Goal: Task Accomplishment & Management: Manage account settings

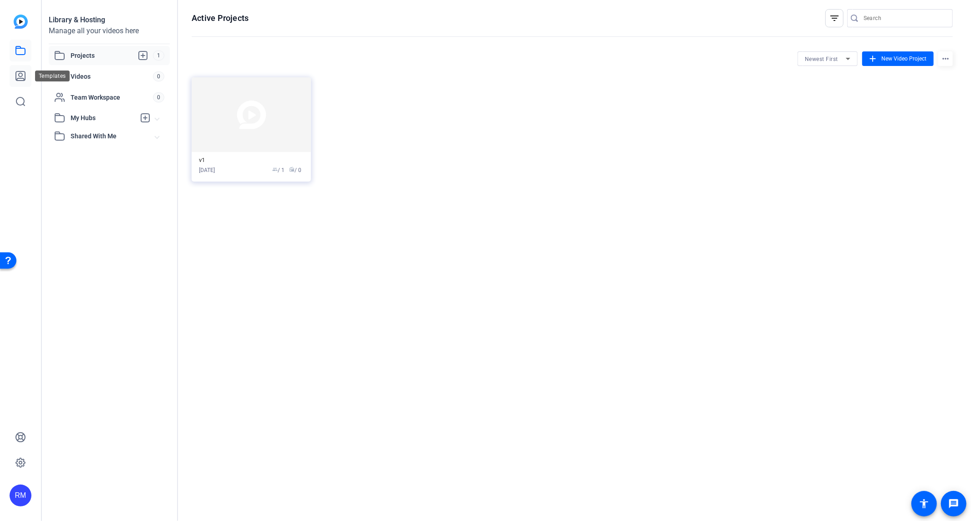
click at [17, 74] on icon at bounding box center [20, 76] width 11 height 11
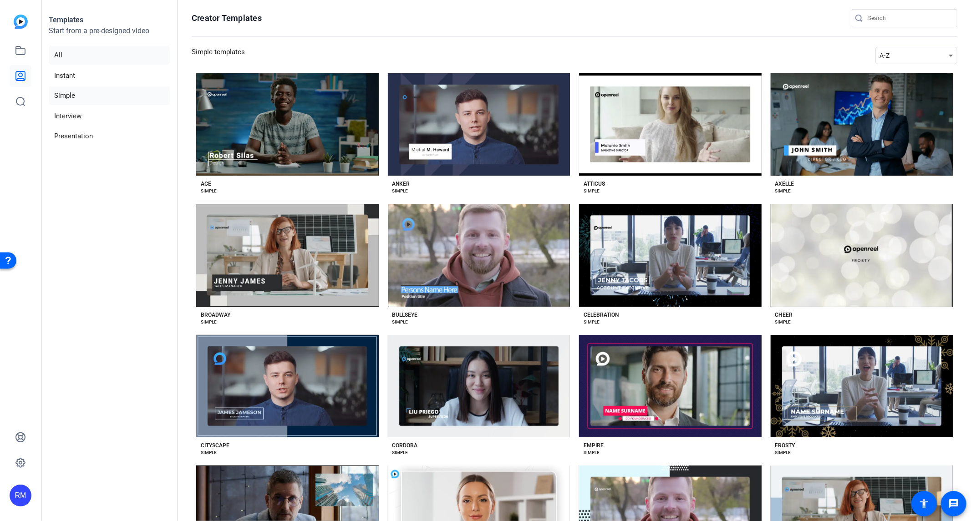
click at [87, 56] on li "All" at bounding box center [109, 55] width 121 height 19
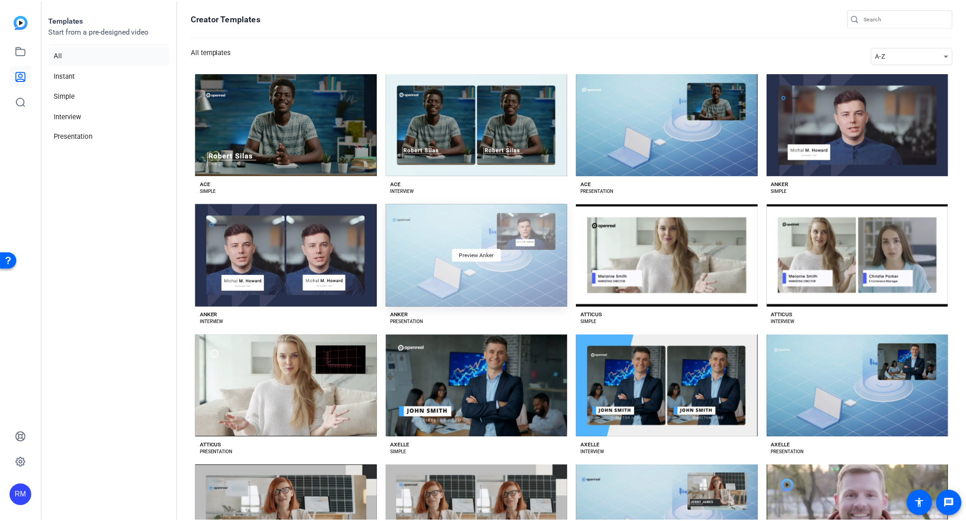
scroll to position [117, 0]
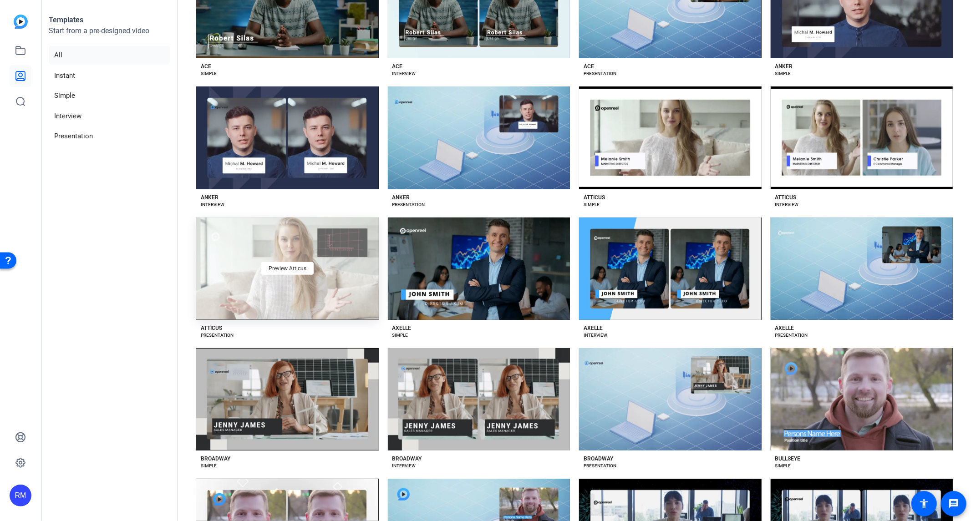
click at [328, 261] on div "Preview Atticus" at bounding box center [287, 269] width 183 height 102
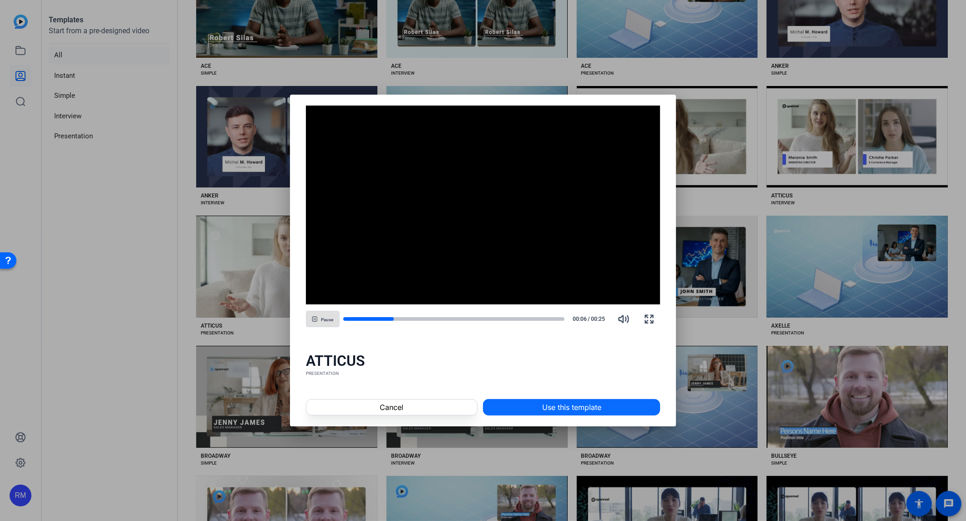
click at [562, 403] on span "Use this template" at bounding box center [571, 407] width 59 height 11
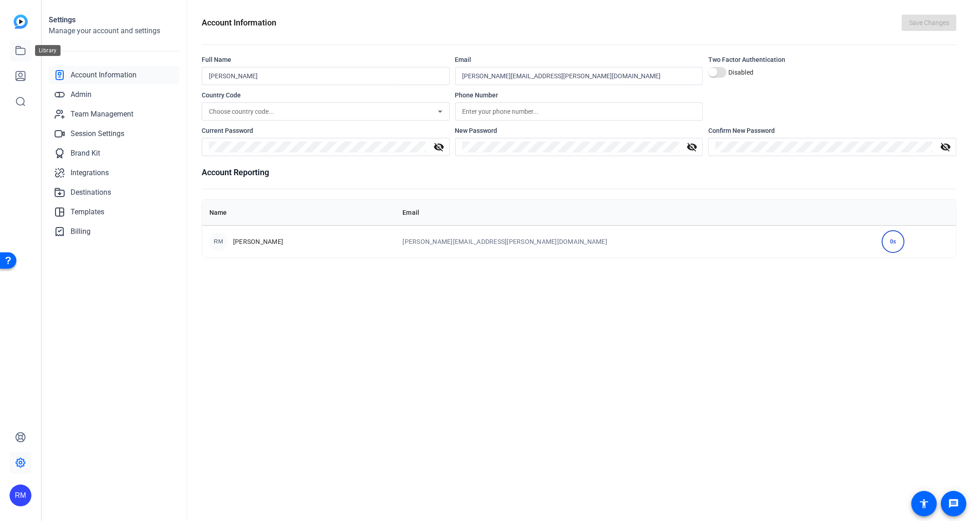
click at [17, 46] on icon at bounding box center [20, 50] width 9 height 8
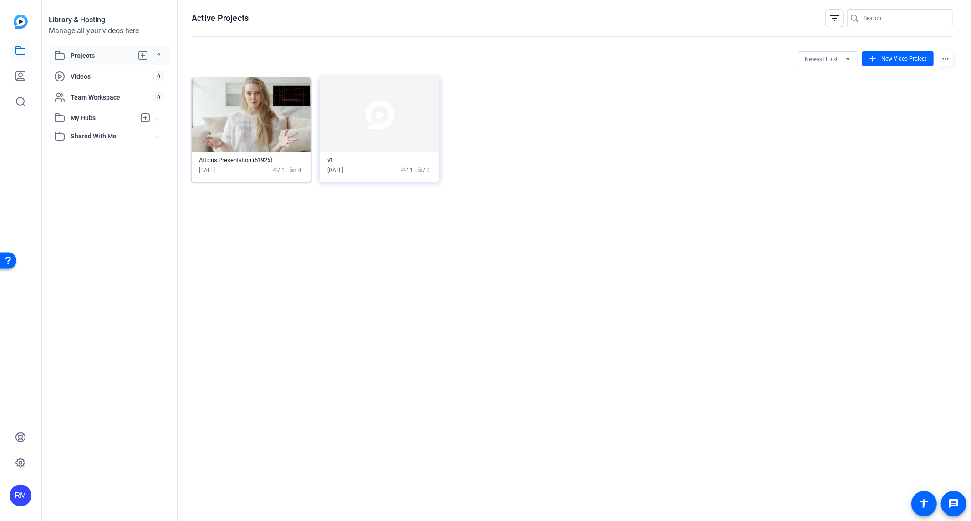
click at [226, 129] on img at bounding box center [251, 114] width 119 height 75
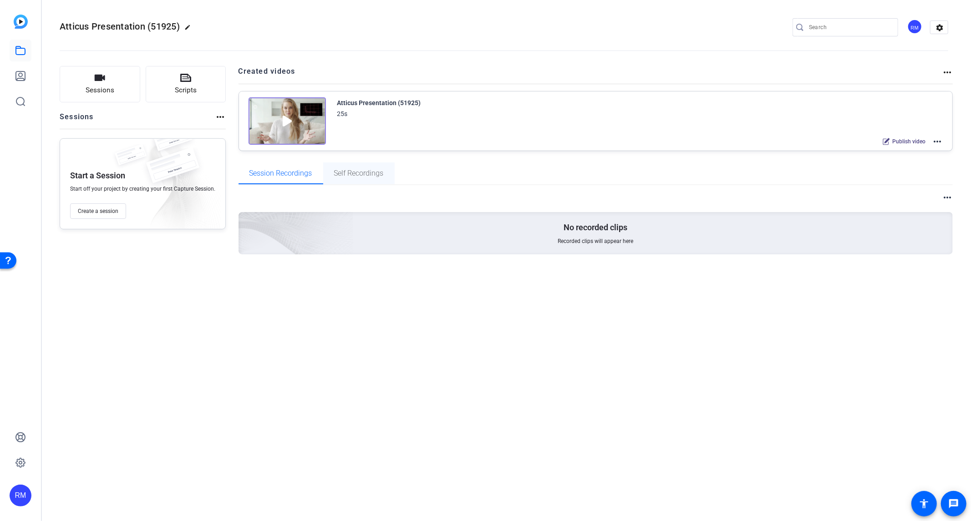
click at [355, 171] on span "Self Recordings" at bounding box center [359, 173] width 50 height 7
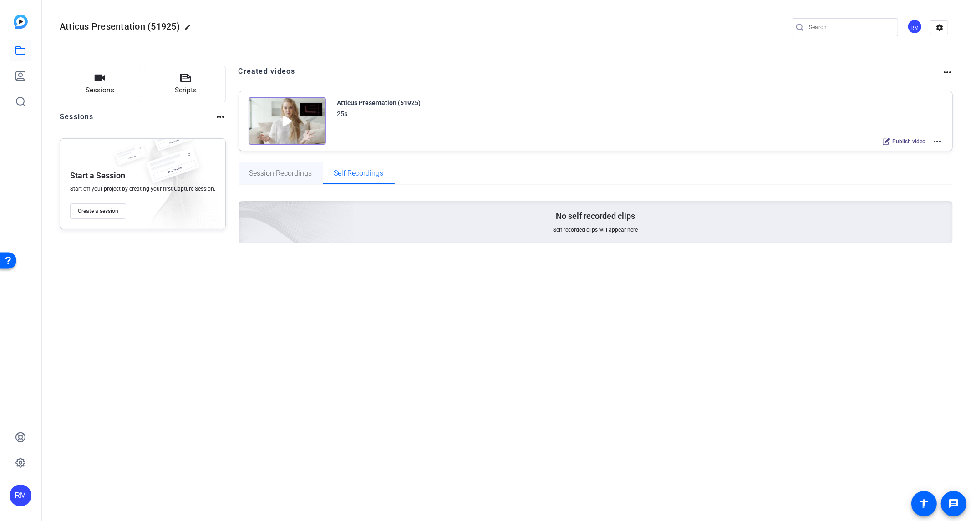
click at [283, 171] on span "Session Recordings" at bounding box center [281, 173] width 63 height 7
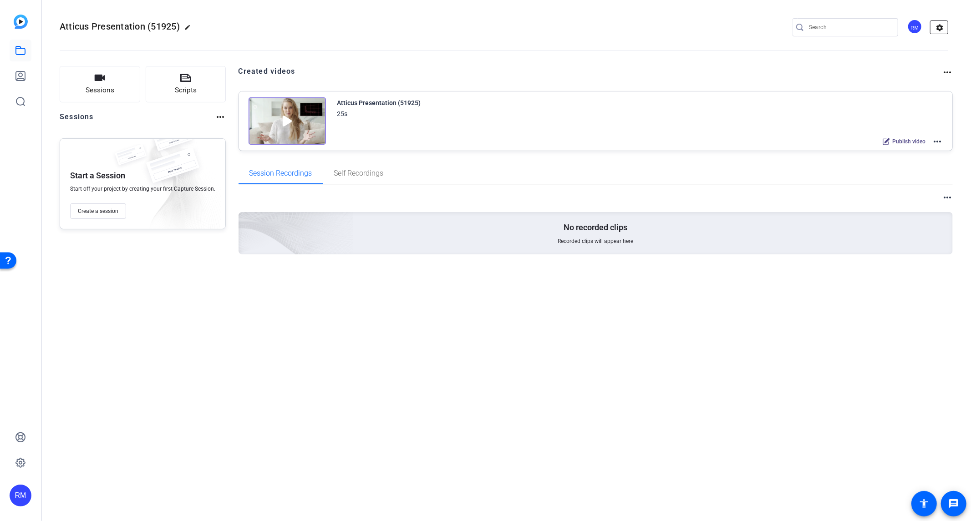
click at [939, 26] on mat-icon "settings" at bounding box center [940, 28] width 18 height 14
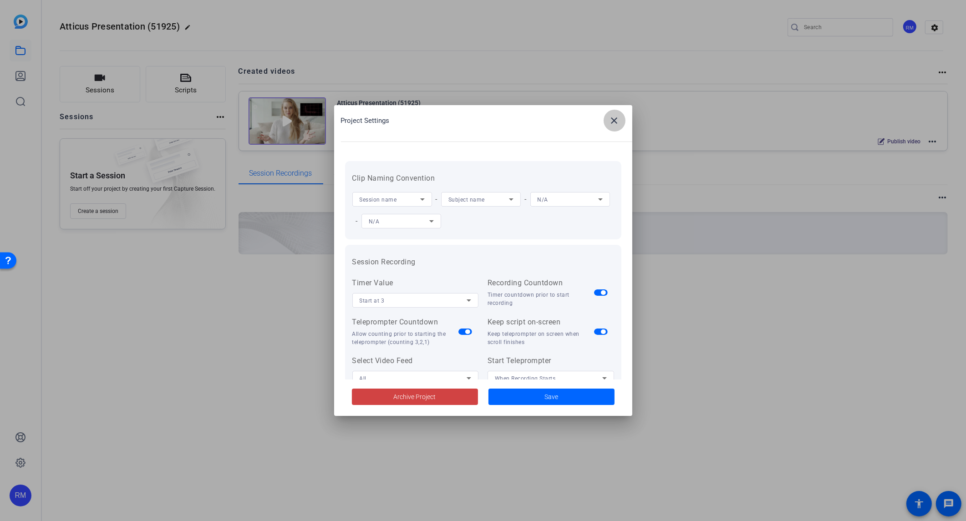
click at [614, 121] on mat-icon "close" at bounding box center [614, 120] width 11 height 11
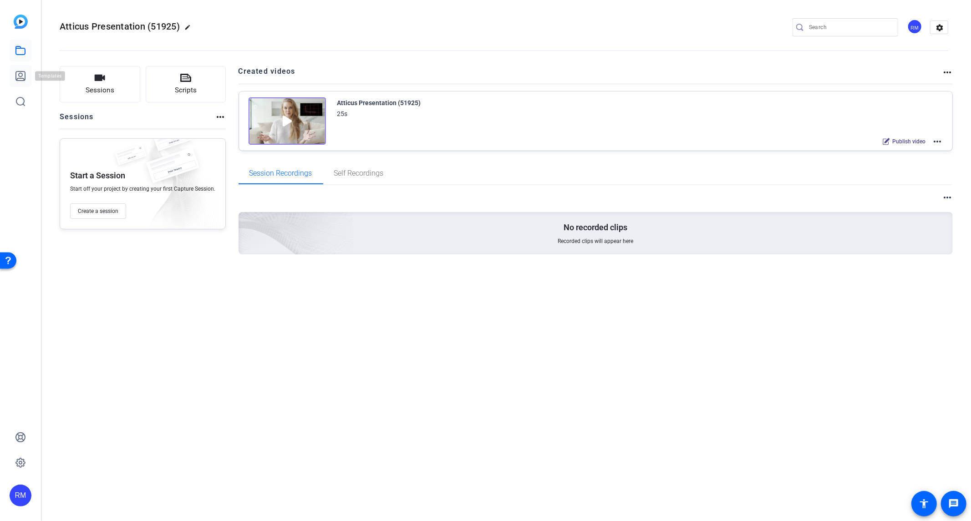
click at [24, 76] on icon at bounding box center [20, 76] width 11 height 11
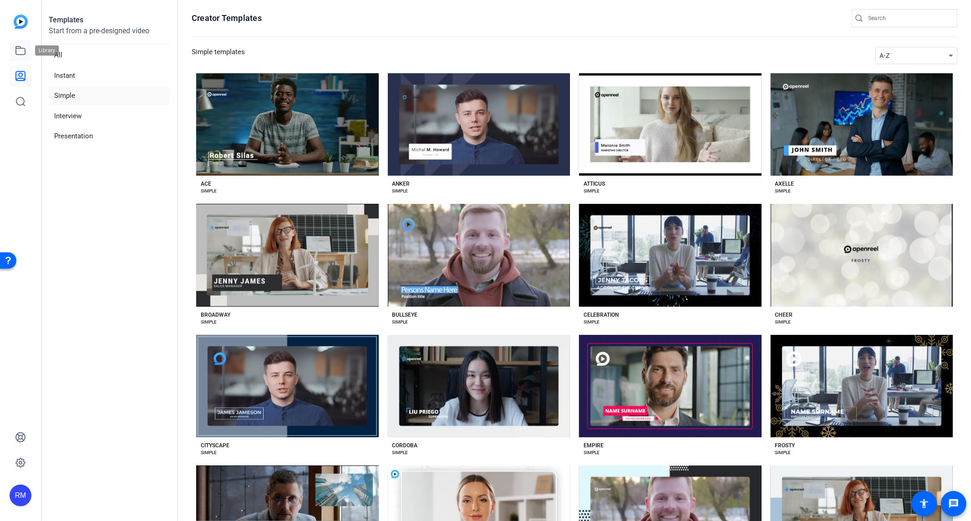
click at [25, 53] on icon at bounding box center [20, 50] width 9 height 8
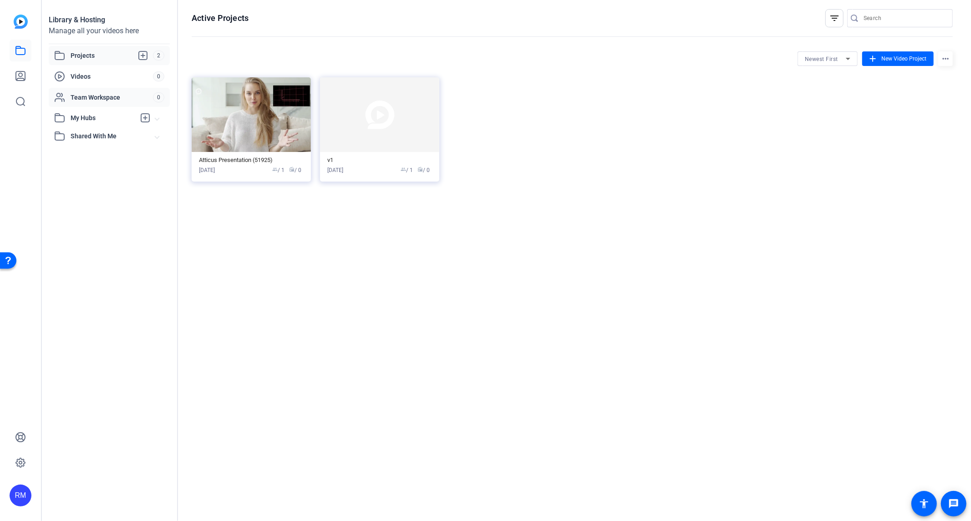
click at [92, 98] on span "Team Workspace" at bounding box center [112, 97] width 82 height 9
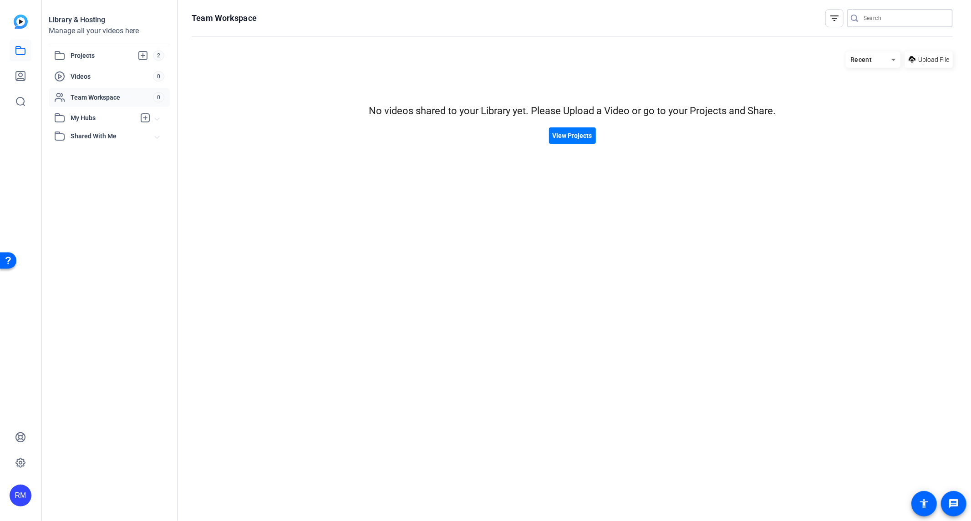
click at [879, 16] on input "Search" at bounding box center [905, 18] width 82 height 11
type input "lumen"
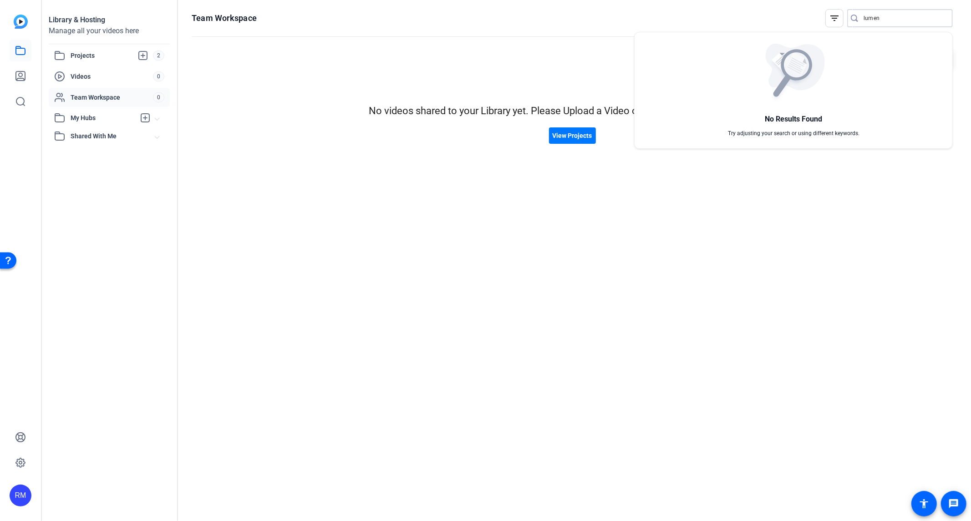
click at [233, 28] on div at bounding box center [485, 260] width 971 height 521
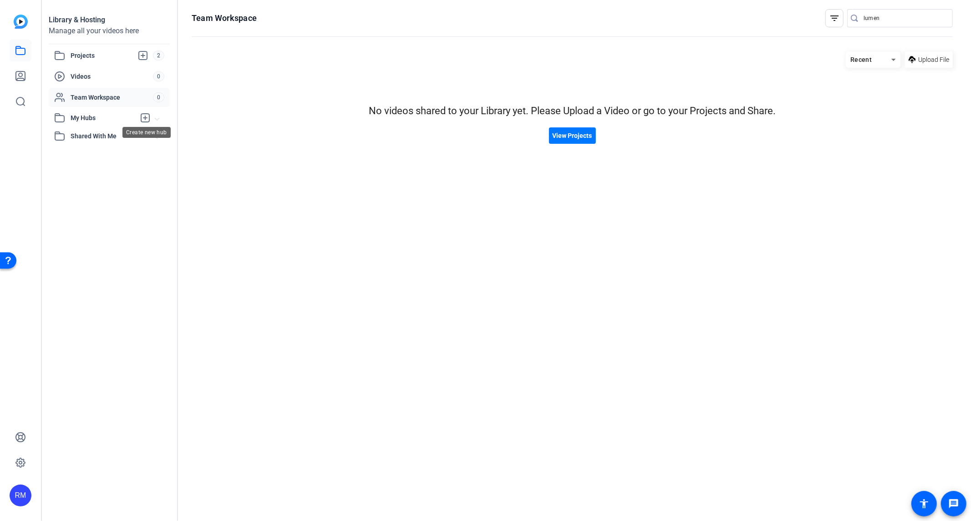
click at [145, 116] on icon at bounding box center [145, 117] width 11 height 11
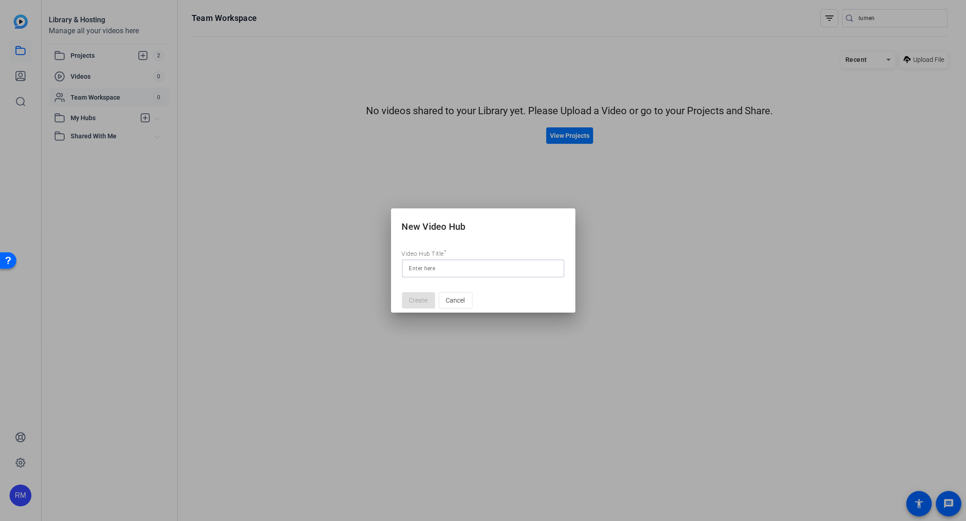
click at [232, 209] on div at bounding box center [483, 260] width 966 height 521
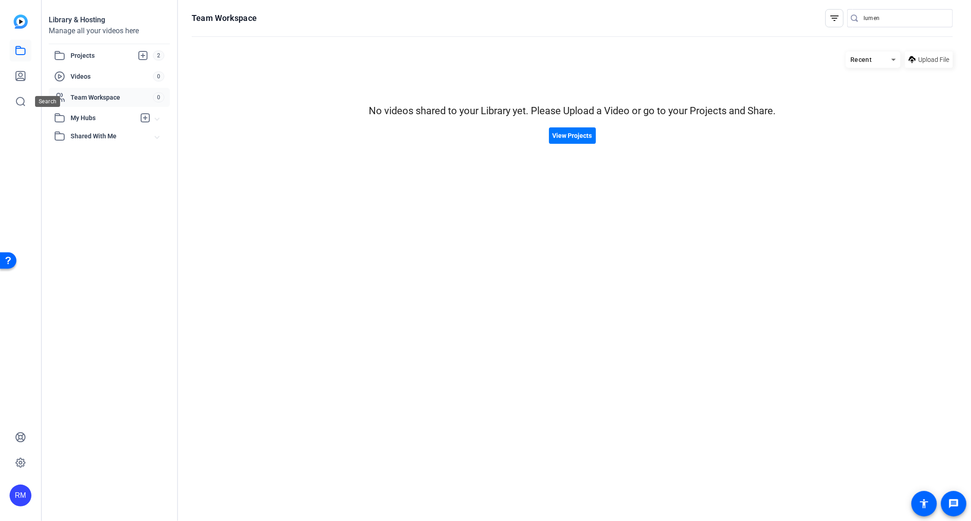
drag, startPoint x: 26, startPoint y: 104, endPoint x: 33, endPoint y: 105, distance: 7.8
click at [26, 104] on icon at bounding box center [20, 101] width 11 height 11
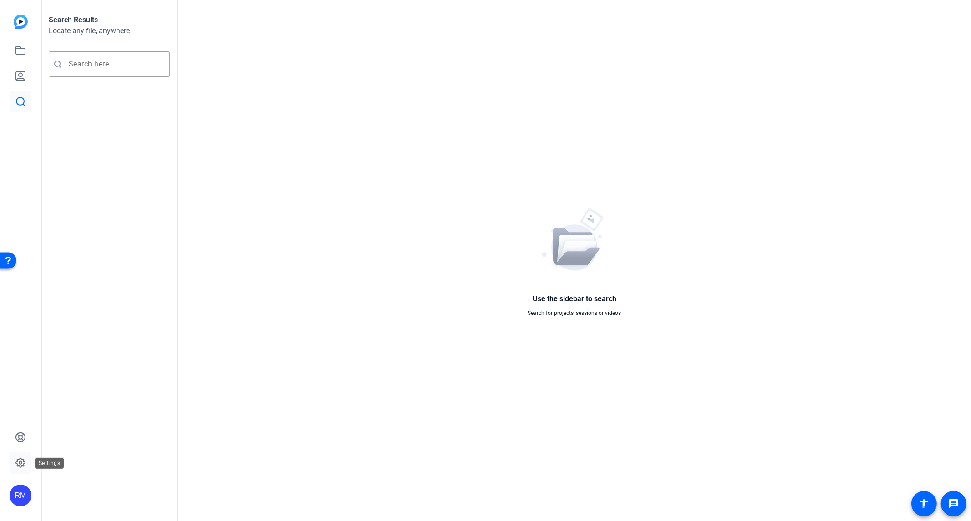
click at [17, 464] on icon at bounding box center [20, 463] width 9 height 9
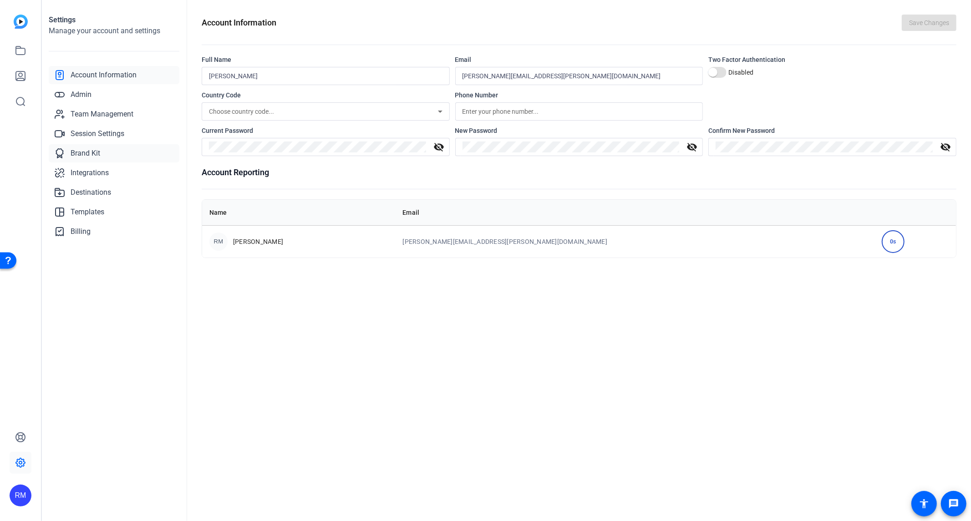
click at [94, 150] on span "Brand Kit" at bounding box center [86, 153] width 30 height 11
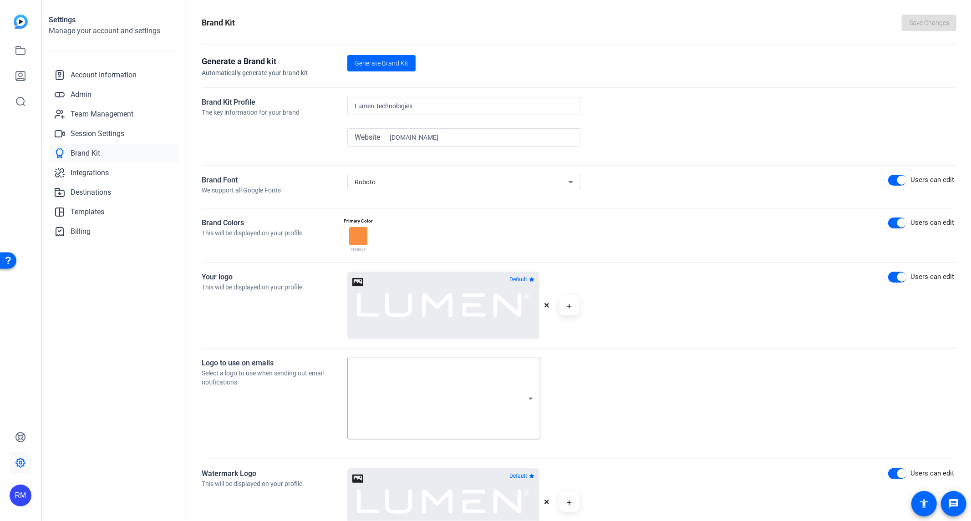
click at [432, 138] on input "lumen.com" at bounding box center [482, 137] width 184 height 11
click at [389, 138] on div "Website" at bounding box center [372, 137] width 35 height 11
click at [102, 174] on span "Integrations" at bounding box center [90, 173] width 38 height 11
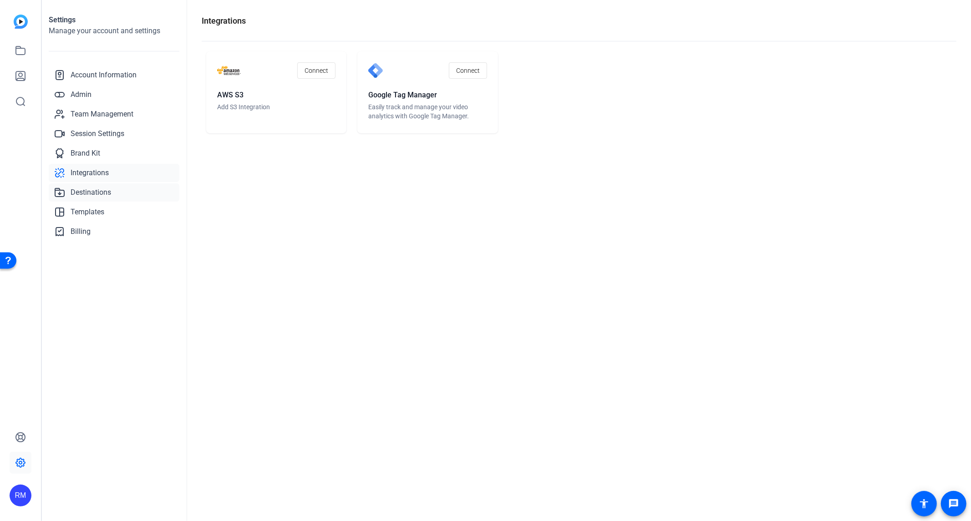
click at [80, 195] on span "Destinations" at bounding box center [91, 192] width 41 height 11
click at [96, 210] on span "Templates" at bounding box center [88, 212] width 34 height 11
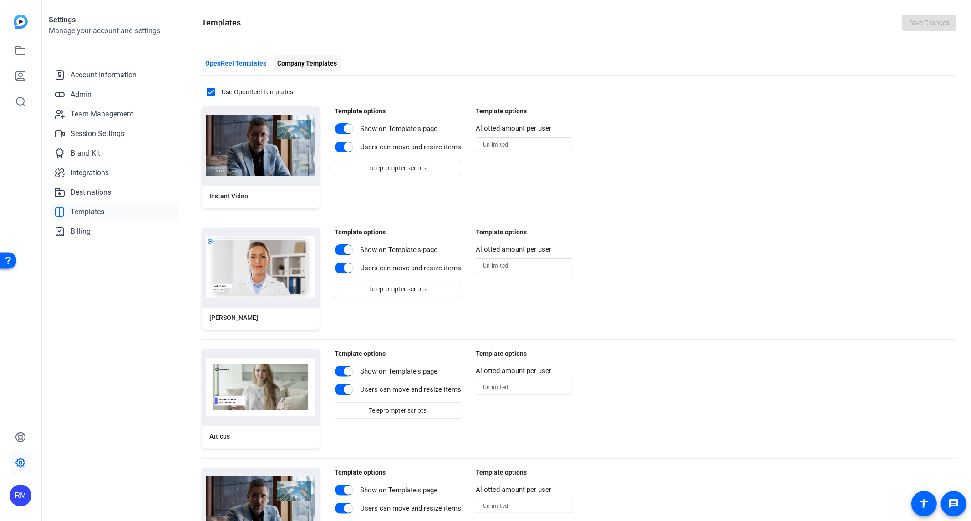
click at [312, 62] on span "Company Templates" at bounding box center [307, 64] width 60 height 10
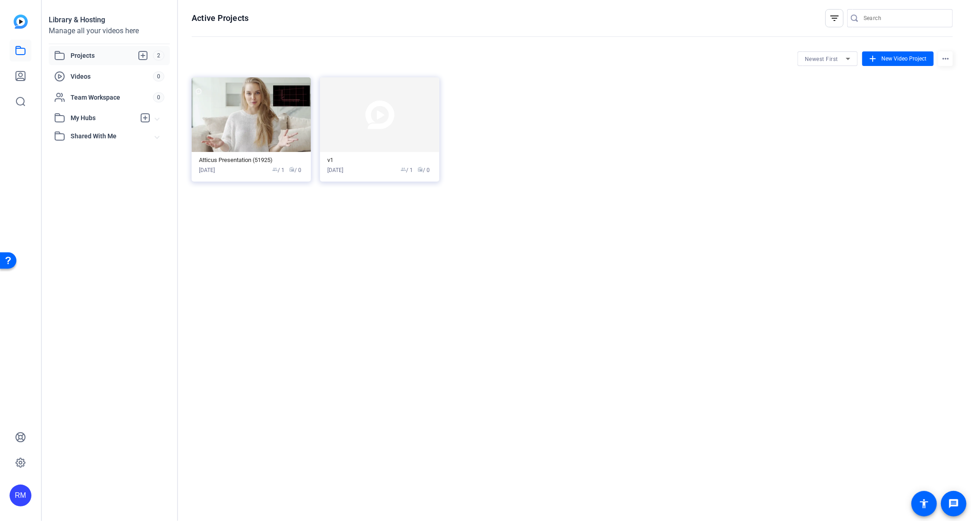
click at [18, 493] on div "RM" at bounding box center [21, 496] width 22 height 22
click at [46, 481] on div "Ryan Maier" at bounding box center [73, 476] width 64 height 9
click at [21, 463] on icon at bounding box center [20, 463] width 11 height 11
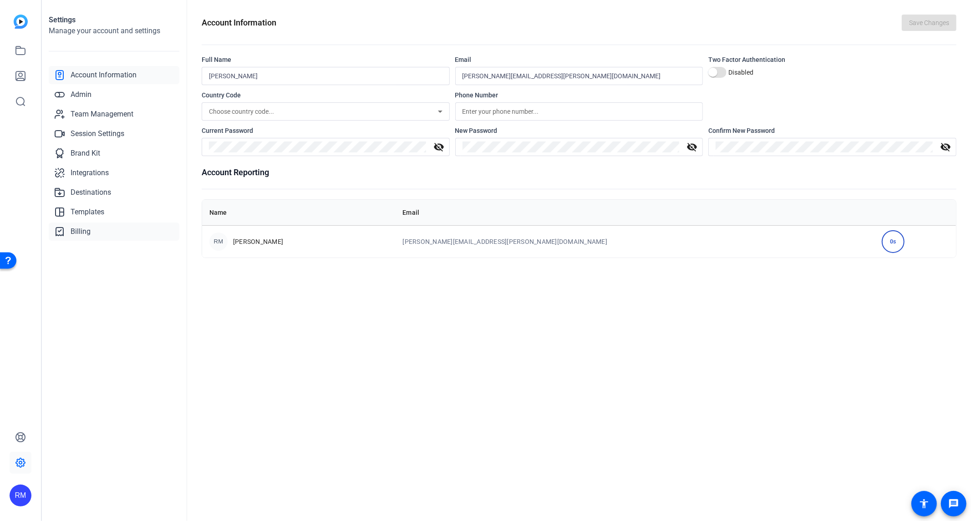
click at [115, 230] on link "Billing" at bounding box center [114, 232] width 131 height 18
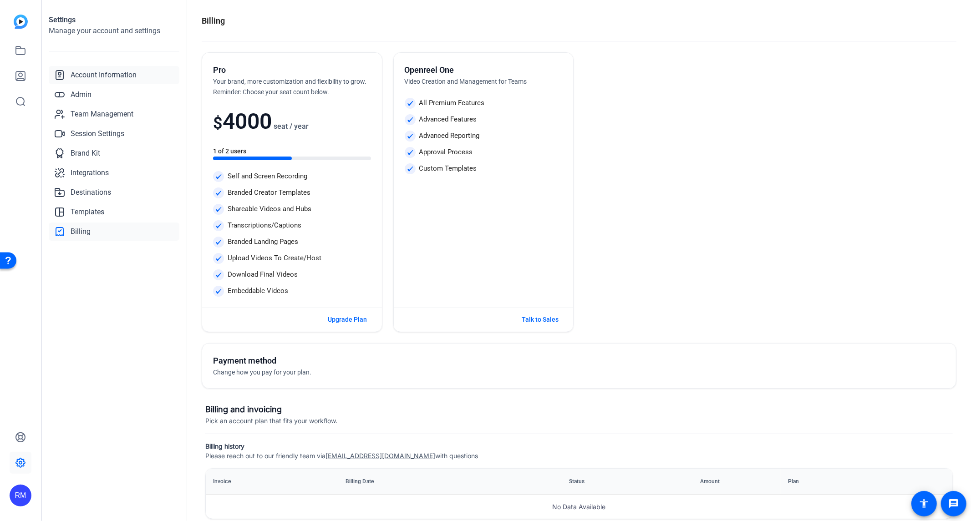
click at [103, 79] on span "Account Information" at bounding box center [104, 75] width 66 height 11
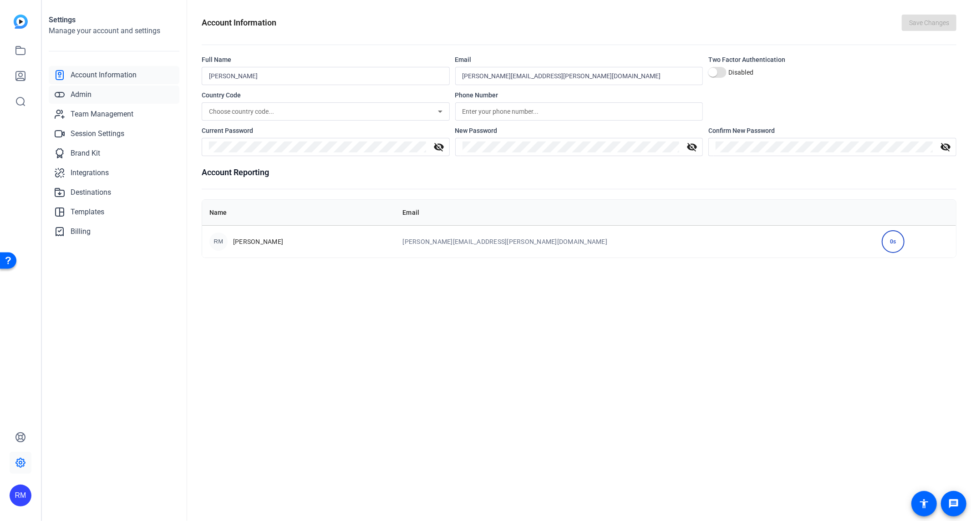
click at [85, 93] on span "Admin" at bounding box center [81, 94] width 21 height 11
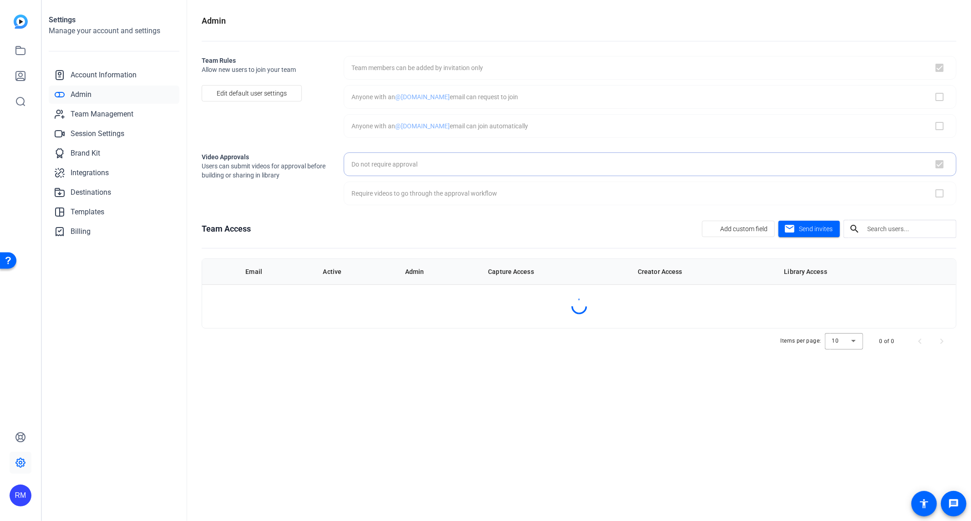
checkbox input "true"
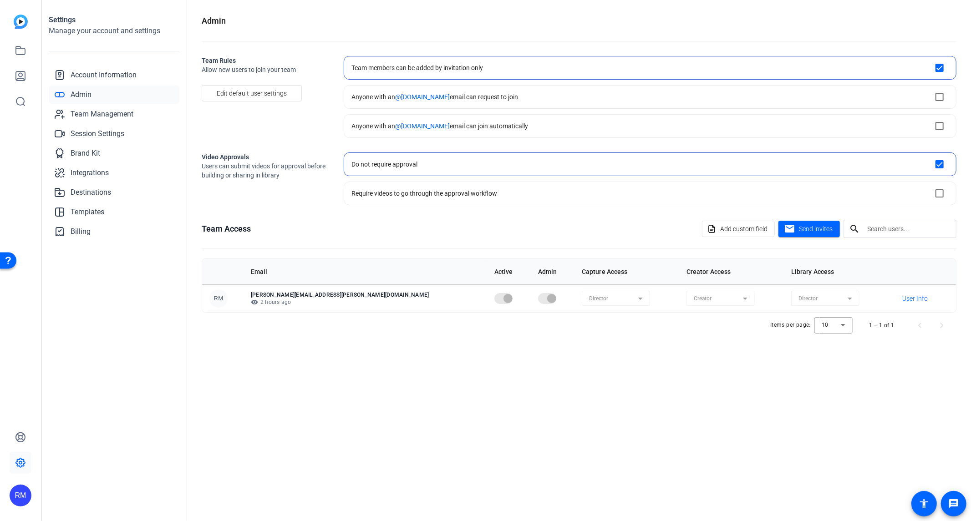
click at [791, 299] on mat-form-field "Director" at bounding box center [825, 298] width 68 height 15
